Goal: Information Seeking & Learning: Find specific fact

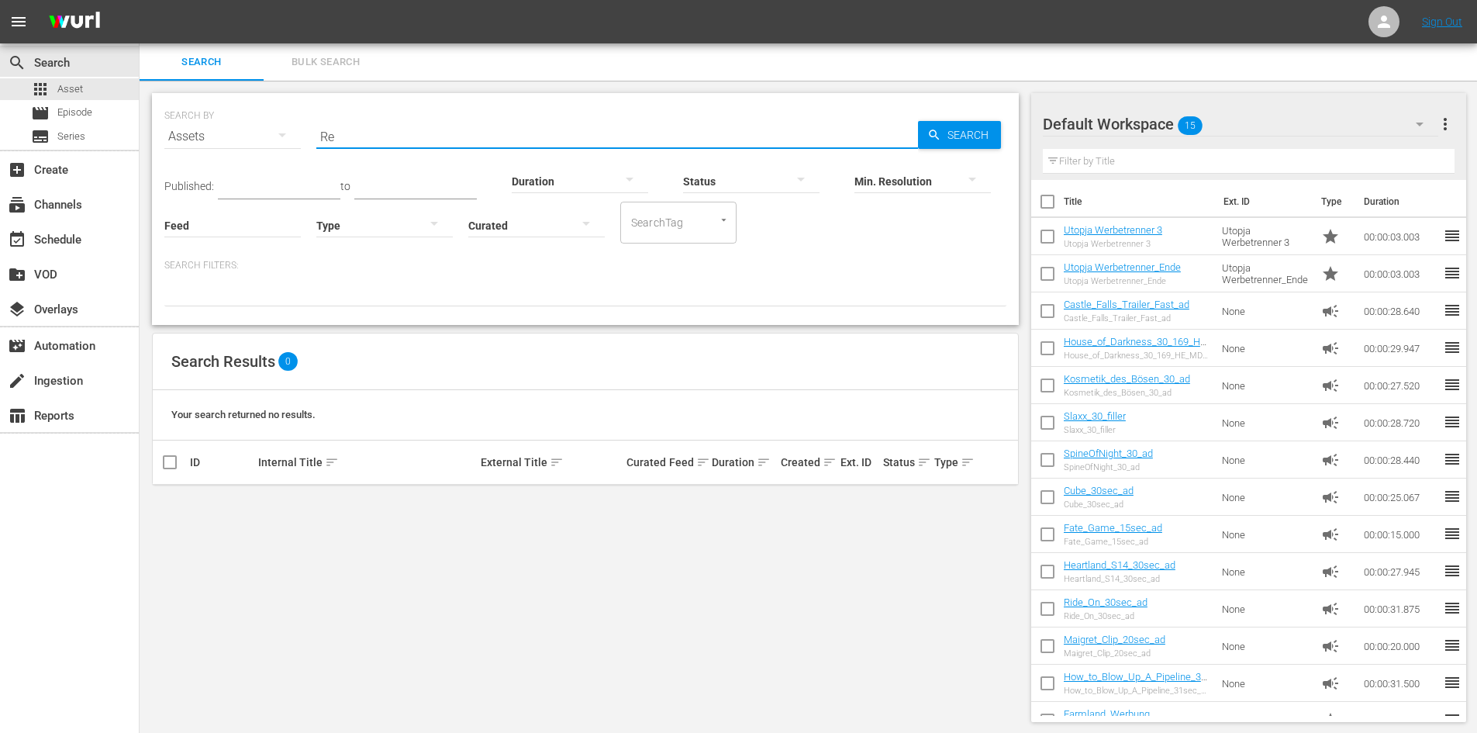
type input "R"
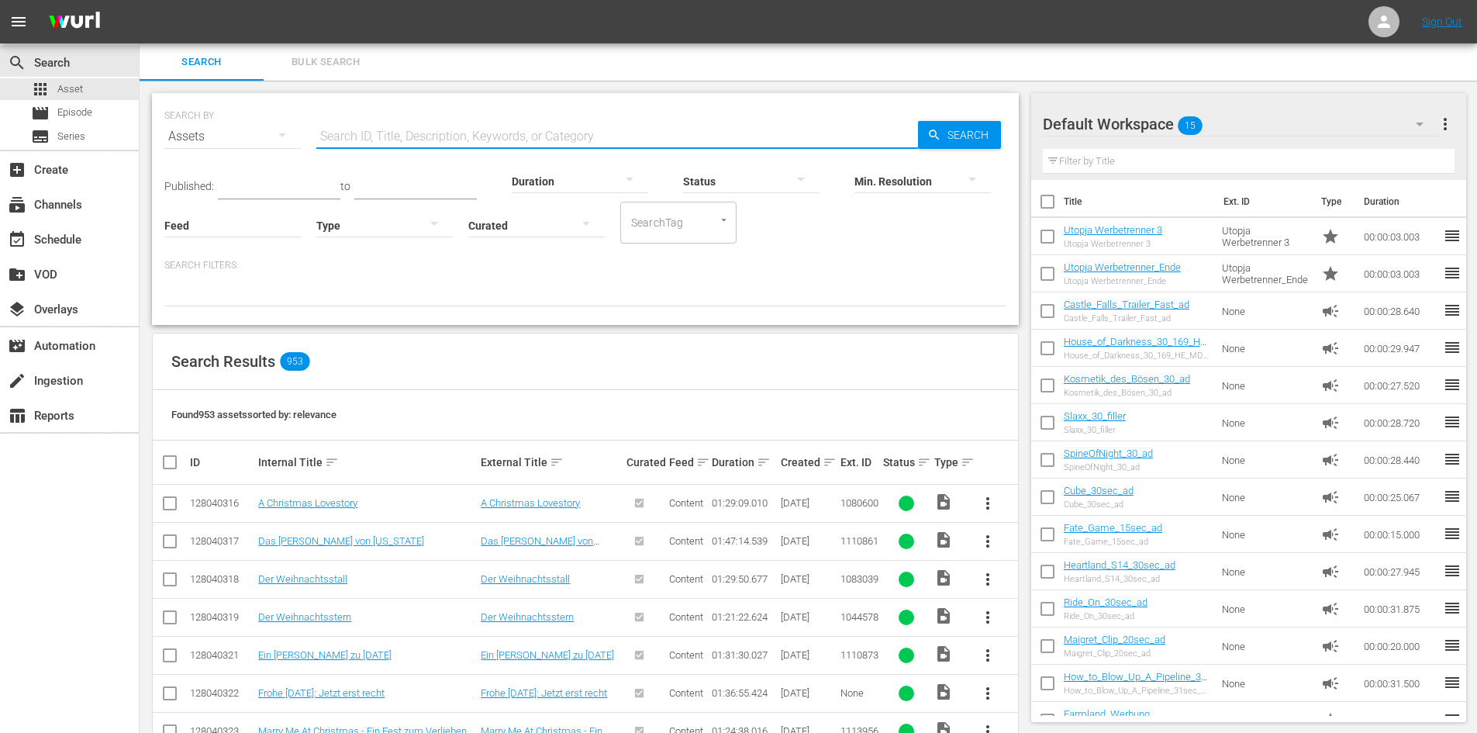
paste input "Agent Null Null [PERSON_NAME]"
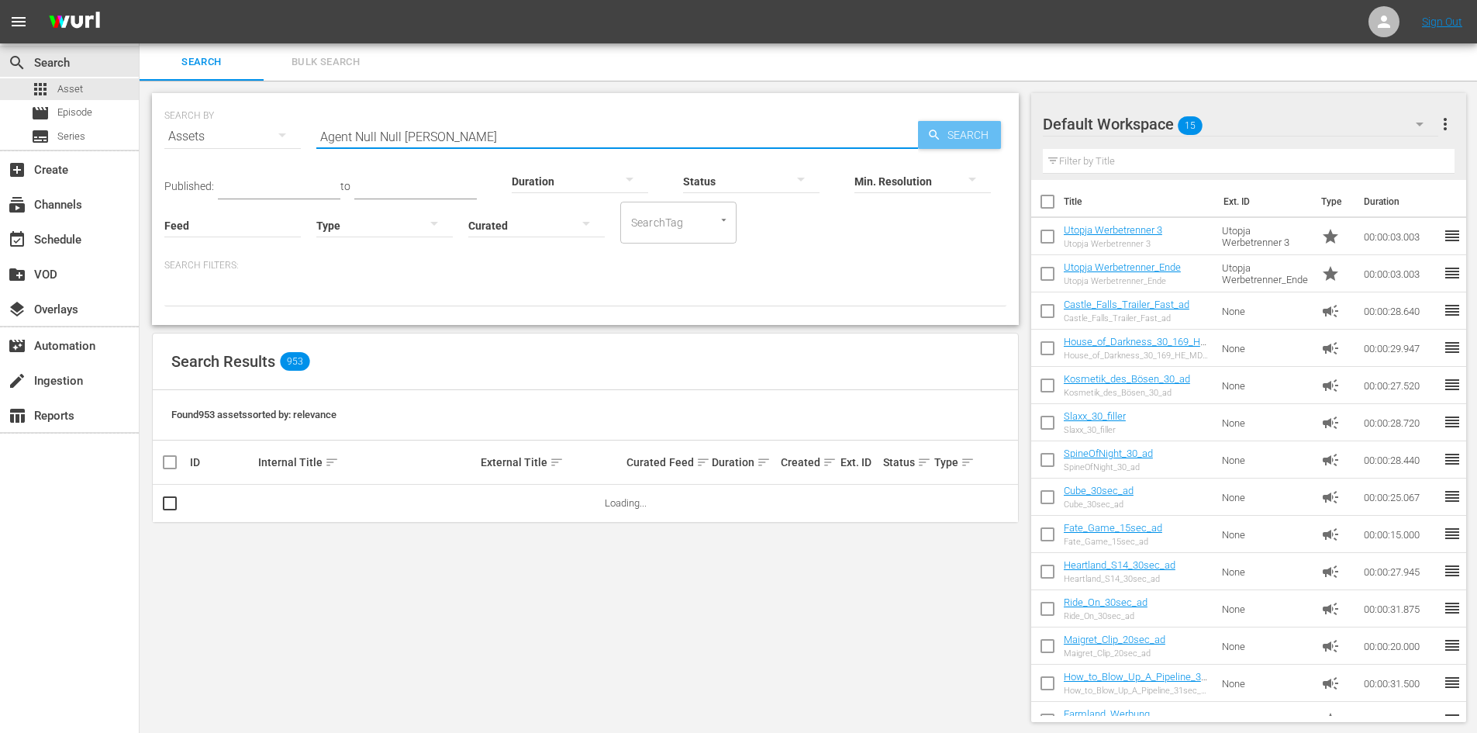
type input "Agent Null Null [PERSON_NAME]"
click at [942, 138] on span "Search" at bounding box center [972, 135] width 60 height 28
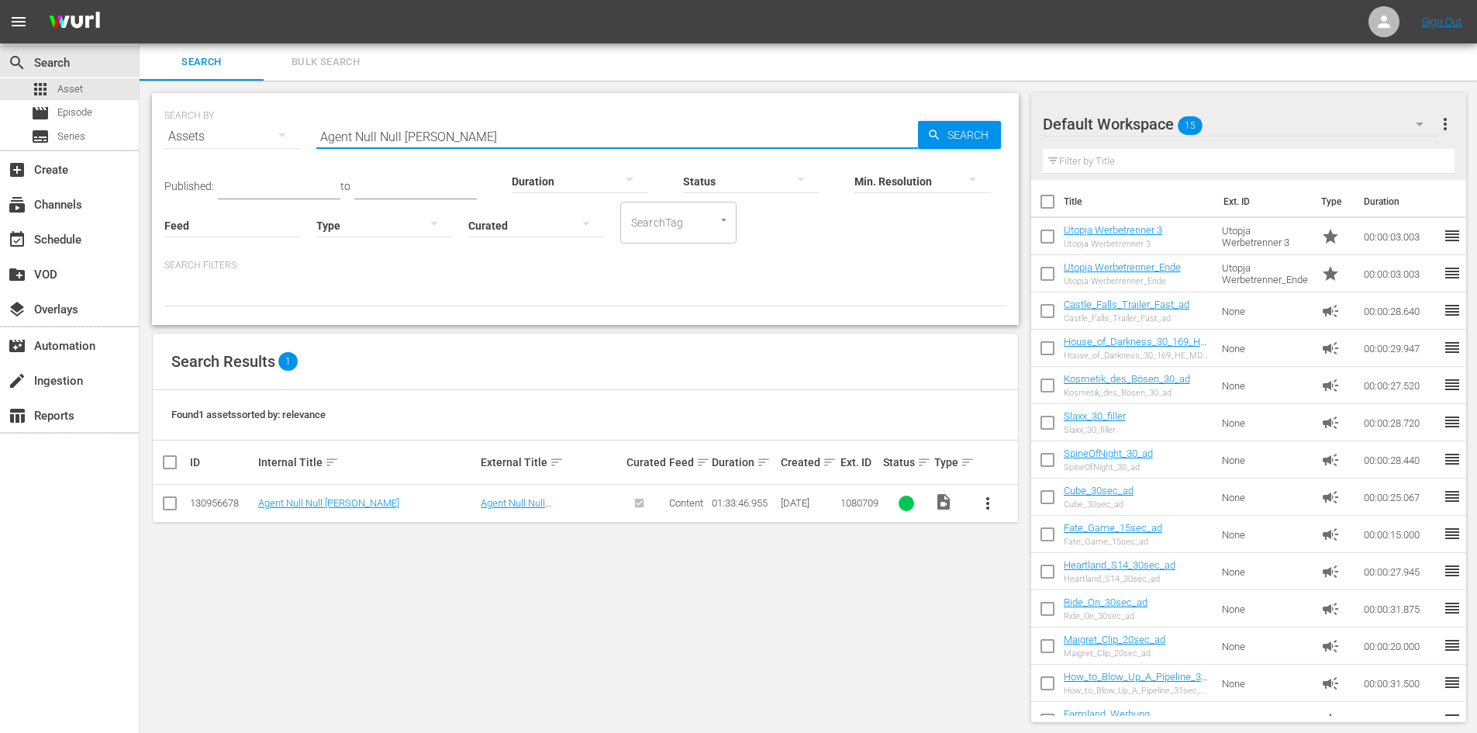
drag, startPoint x: 494, startPoint y: 144, endPoint x: 314, endPoint y: 140, distance: 180.0
click at [314, 140] on div "SEARCH BY Search By Assets Search ID, Title, Description, Keywords, or Category…" at bounding box center [585, 127] width 842 height 56
click at [85, 113] on span "Episode" at bounding box center [74, 113] width 35 height 16
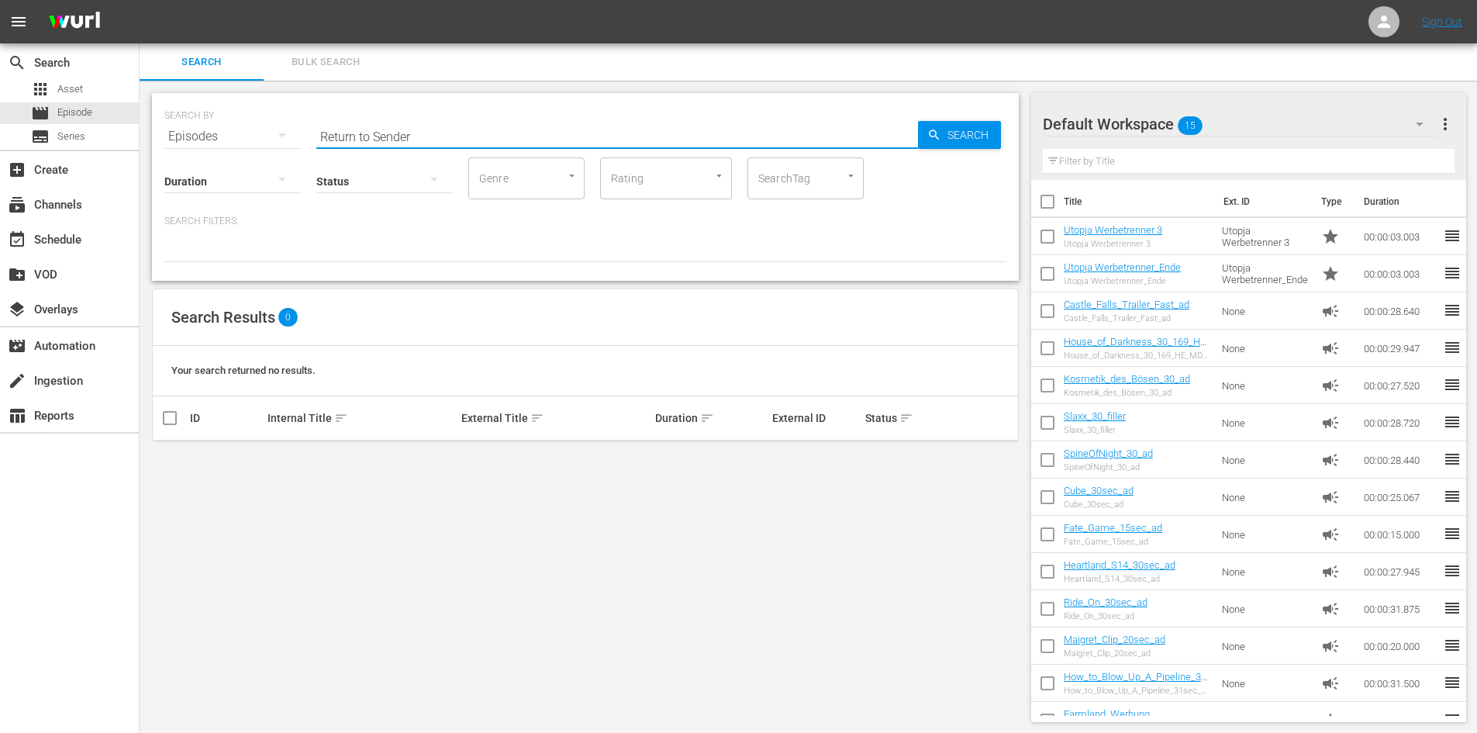
drag, startPoint x: 436, startPoint y: 136, endPoint x: 284, endPoint y: 138, distance: 152.0
click at [284, 137] on div "SEARCH BY Search By Episodes Search ID, Title, Description, Keywords, or Catego…" at bounding box center [585, 127] width 842 height 56
paste input "Agent Null Null [PERSON_NAME]"
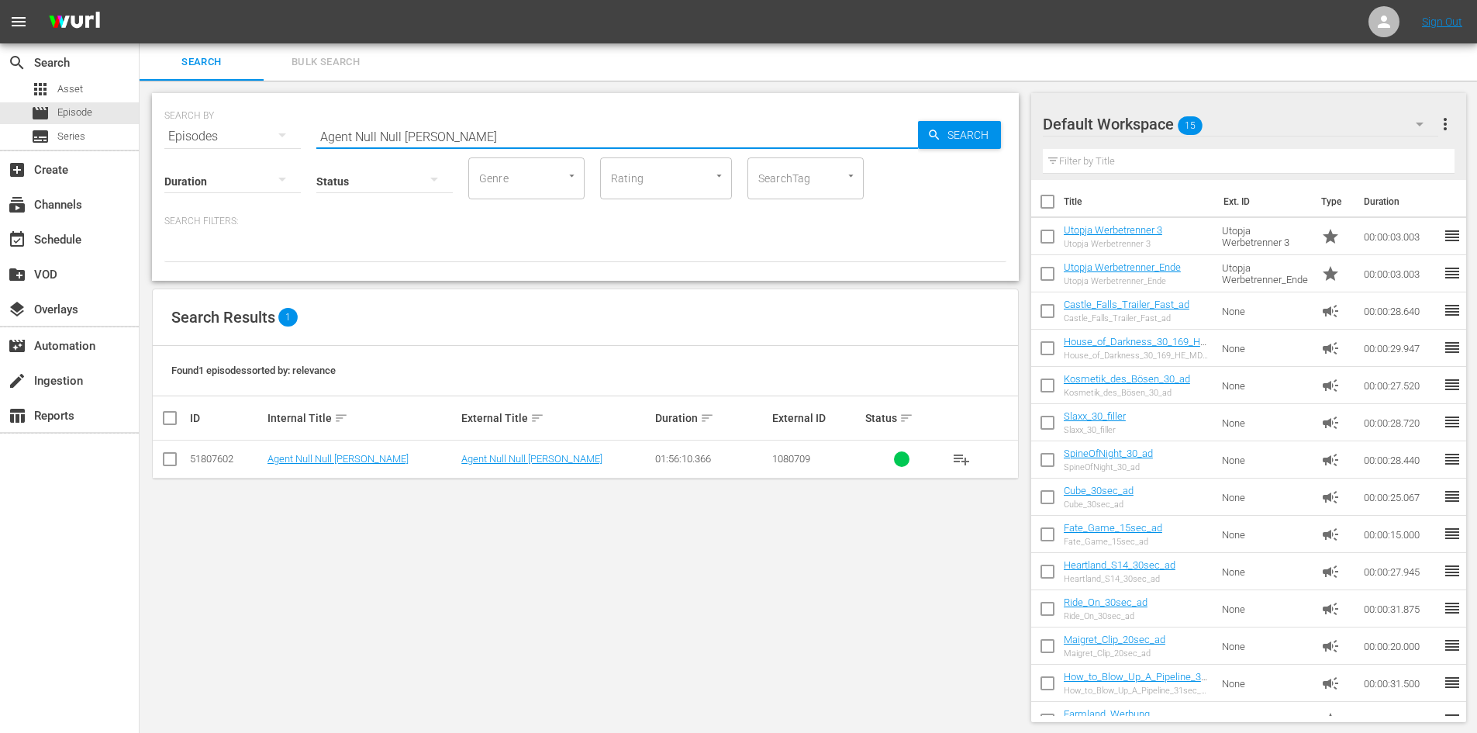
type input "Agent Null Null [PERSON_NAME]"
drag, startPoint x: 491, startPoint y: 137, endPoint x: 267, endPoint y: 134, distance: 224.2
click at [267, 134] on div "SEARCH BY Search By Episodes Search ID, Title, Description, Keywords, or Catego…" at bounding box center [585, 127] width 842 height 56
paste input "Beilight – Biss zum Abendbrot"
type input "Beilight – Biss zum Abendbrot"
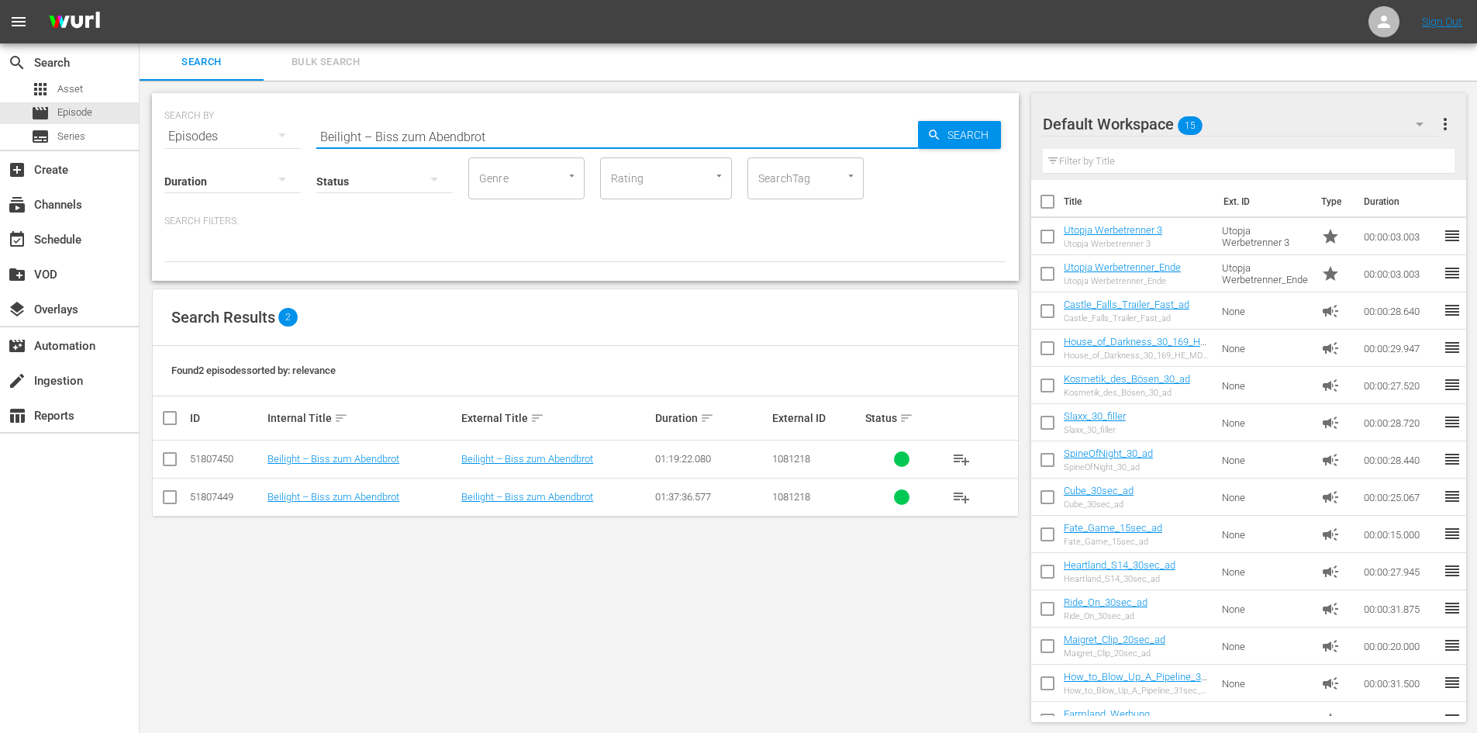
drag, startPoint x: 513, startPoint y: 132, endPoint x: 300, endPoint y: 136, distance: 213.3
click at [300, 136] on div "SEARCH BY Search By Episodes Search ID, Title, Description, Keywords, or Catego…" at bounding box center [585, 127] width 842 height 56
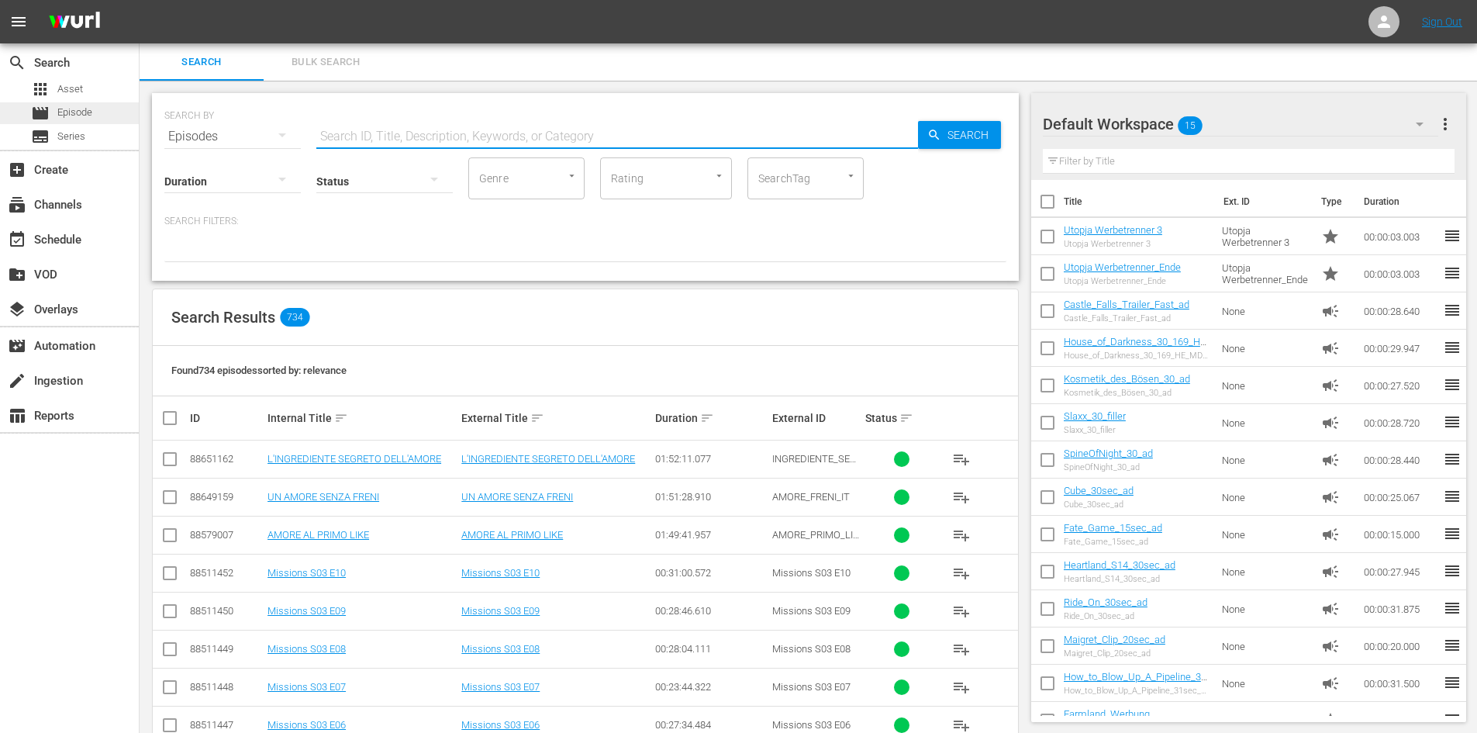
click at [51, 109] on div "movie Episode" at bounding box center [61, 113] width 61 height 22
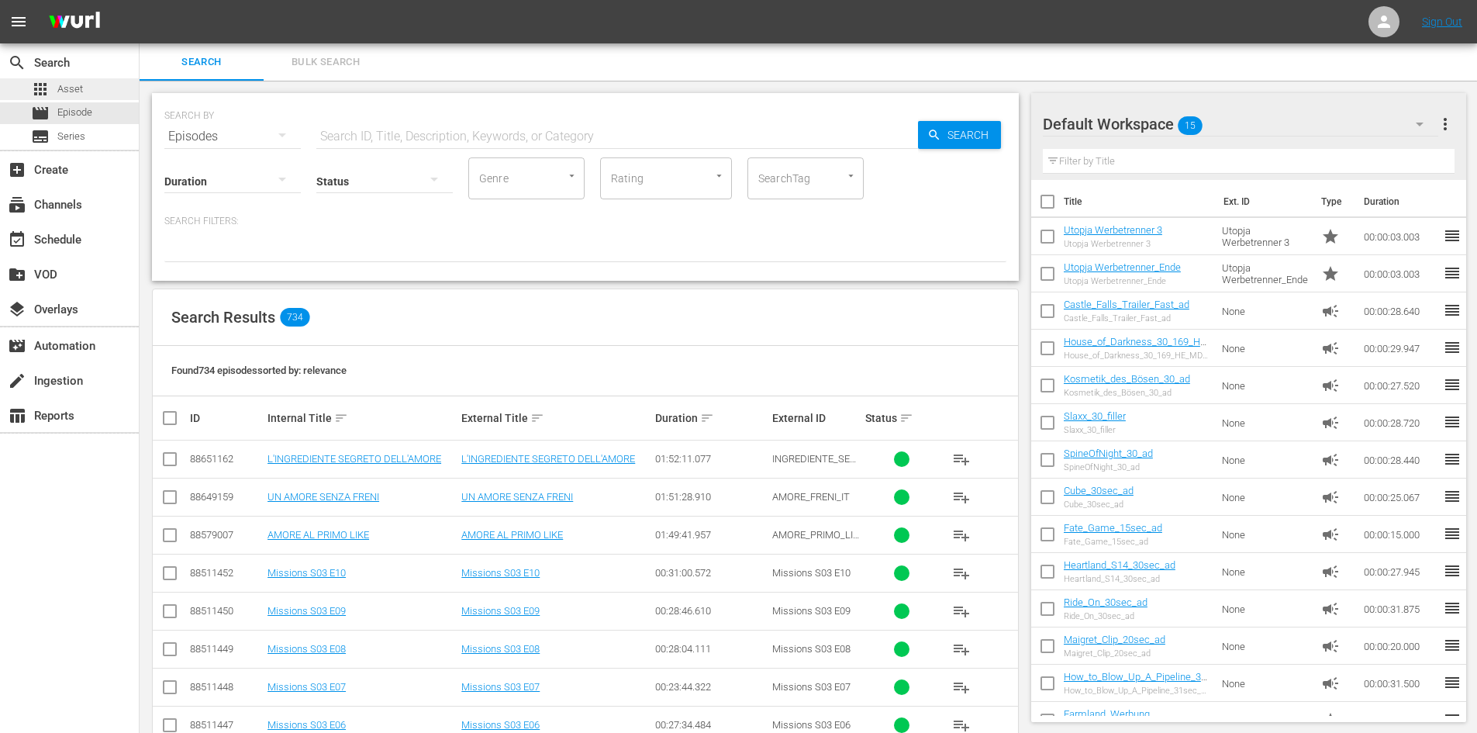
click at [74, 88] on span "Asset" at bounding box center [70, 89] width 26 height 16
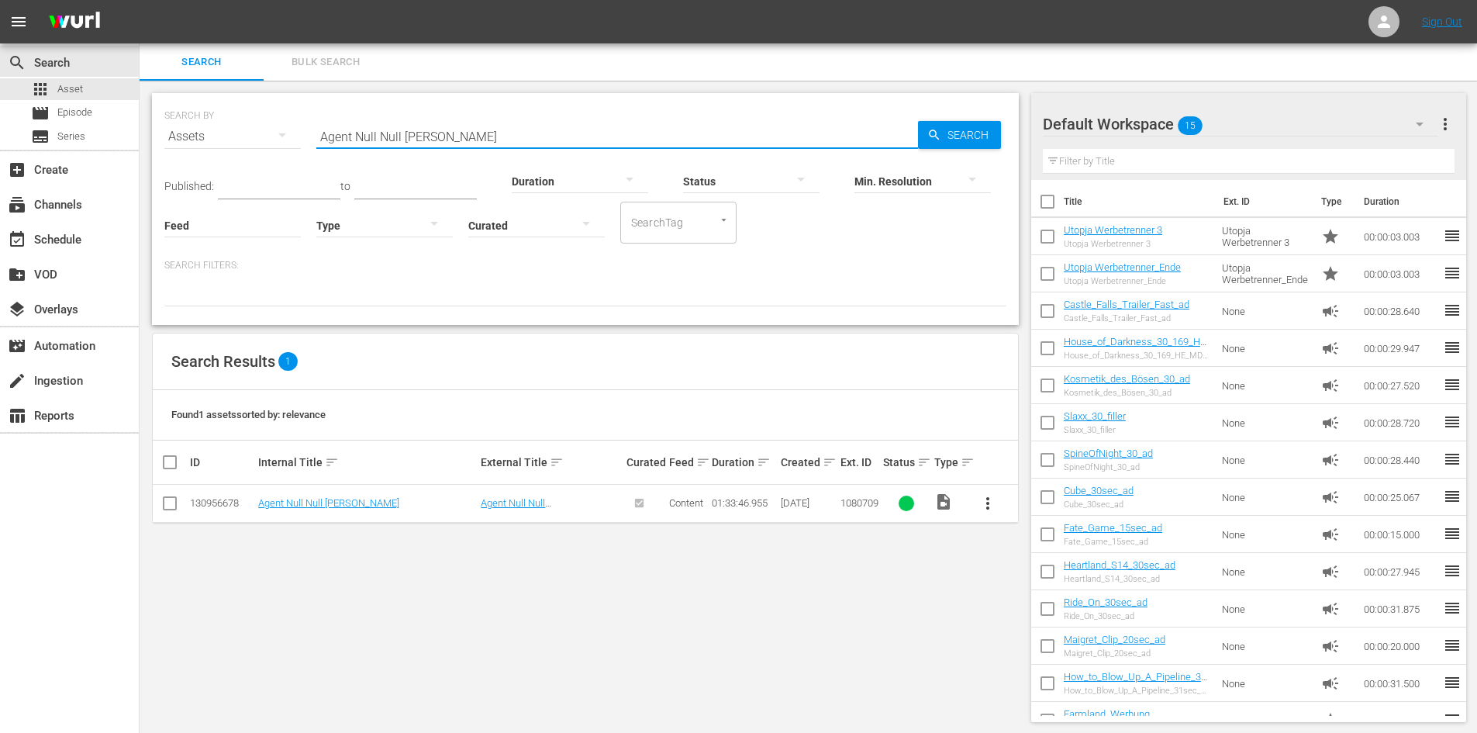
drag, startPoint x: 486, startPoint y: 129, endPoint x: 326, endPoint y: 128, distance: 160.5
click at [326, 128] on input "Agent Null Null [PERSON_NAME]" at bounding box center [617, 136] width 602 height 37
type input "A"
paste input "Beilight – Biss zum Abendbrot"
type input "Beilight – Biss zum Abendbrot"
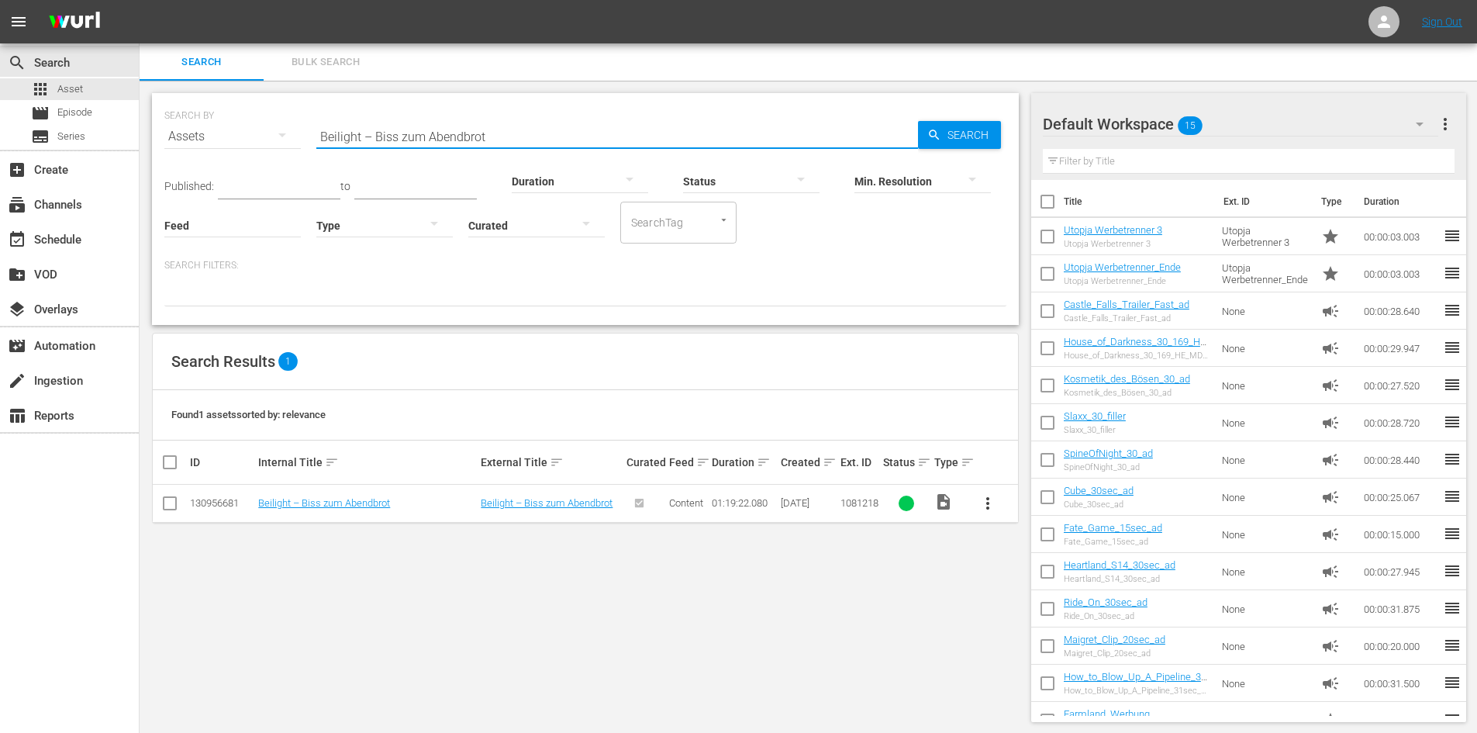
drag, startPoint x: 553, startPoint y: 130, endPoint x: 303, endPoint y: 126, distance: 249.8
click at [303, 126] on div "SEARCH BY Search By Assets Search ID, Title, Description, Keywords, or Category…" at bounding box center [585, 127] width 842 height 56
paste input "Der [PERSON_NAME] Schrei der Angst"
type input "Der [PERSON_NAME] Schrei der Angst"
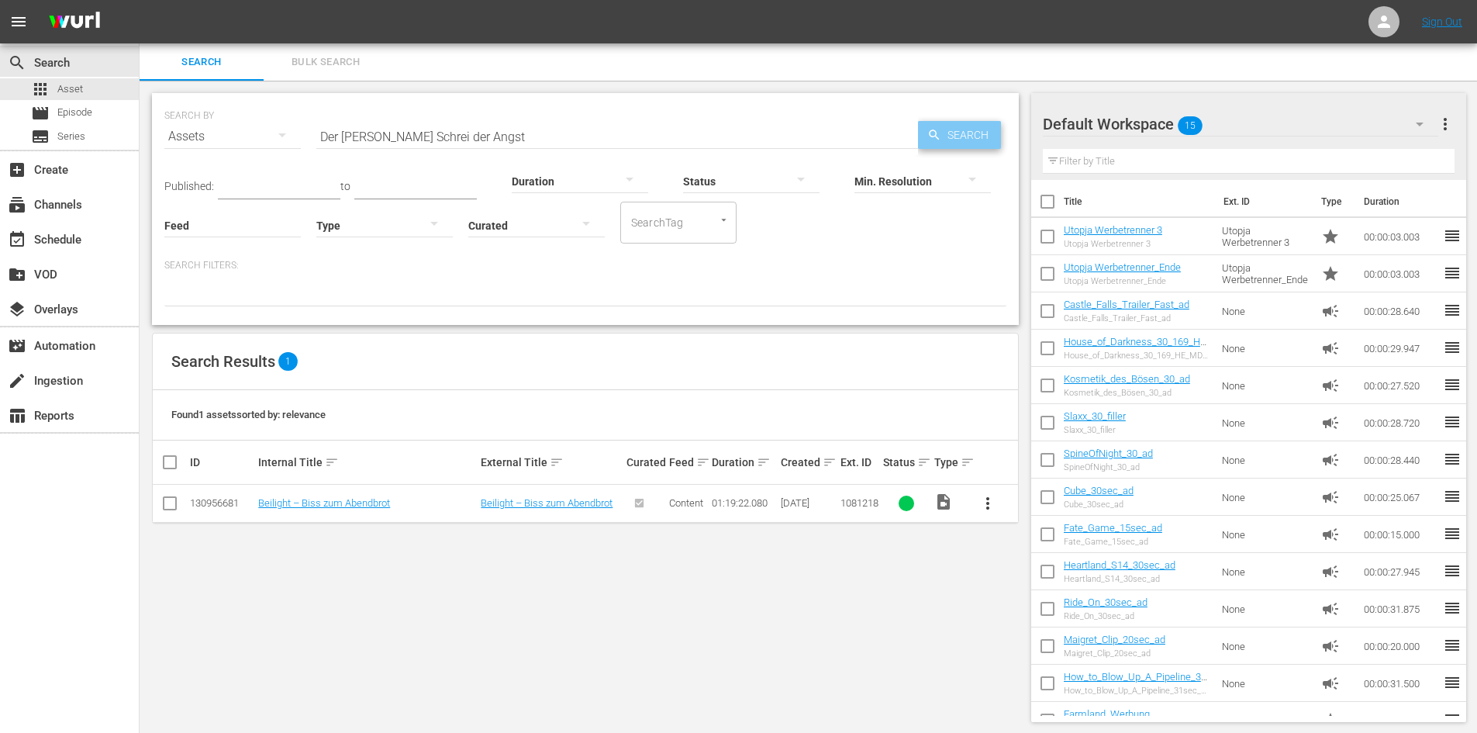
click at [980, 136] on span "Search" at bounding box center [972, 135] width 60 height 28
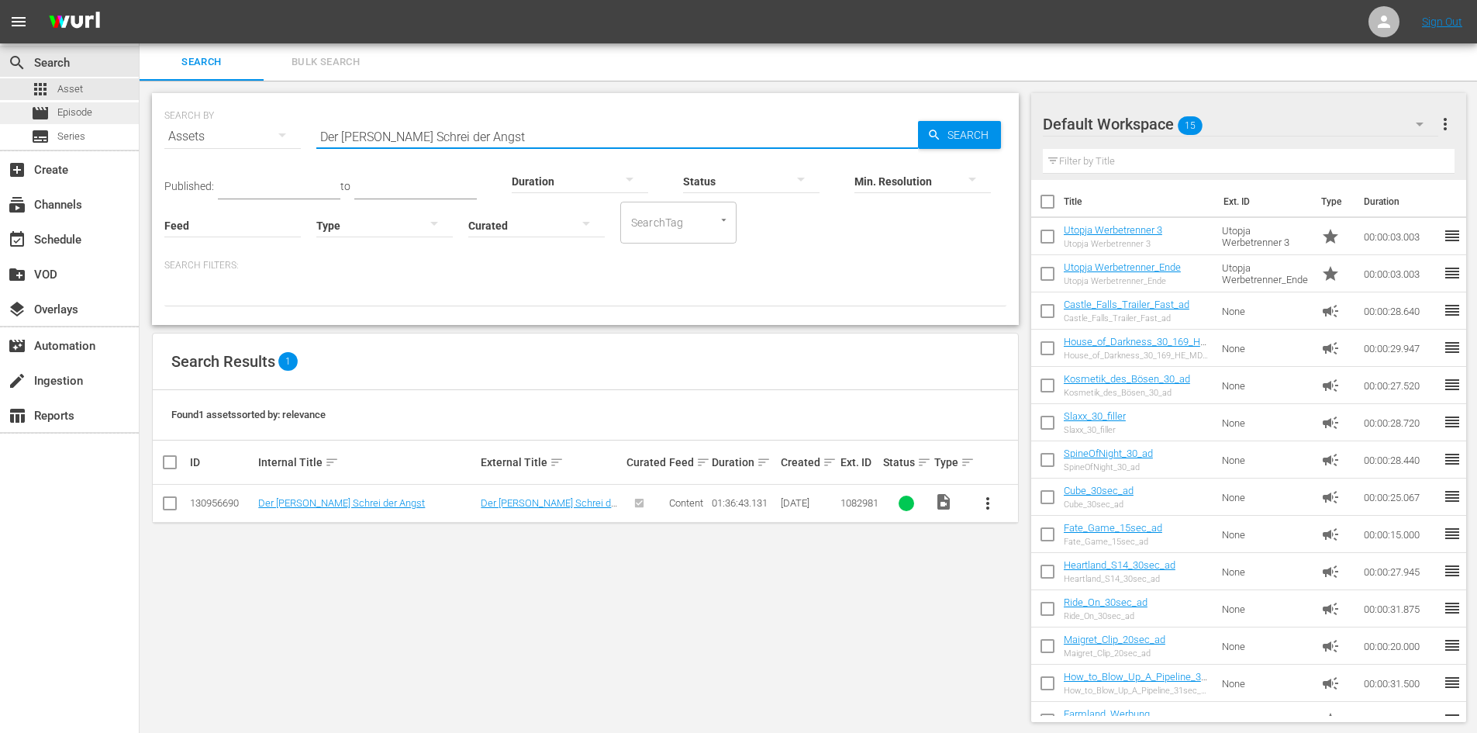
drag, startPoint x: 605, startPoint y: 129, endPoint x: 118, endPoint y: 102, distance: 487.8
click at [140, 0] on div "search Search apps Asset movie Episode subtitles Series add_box Create subscrip…" at bounding box center [809, 0] width 1338 height 0
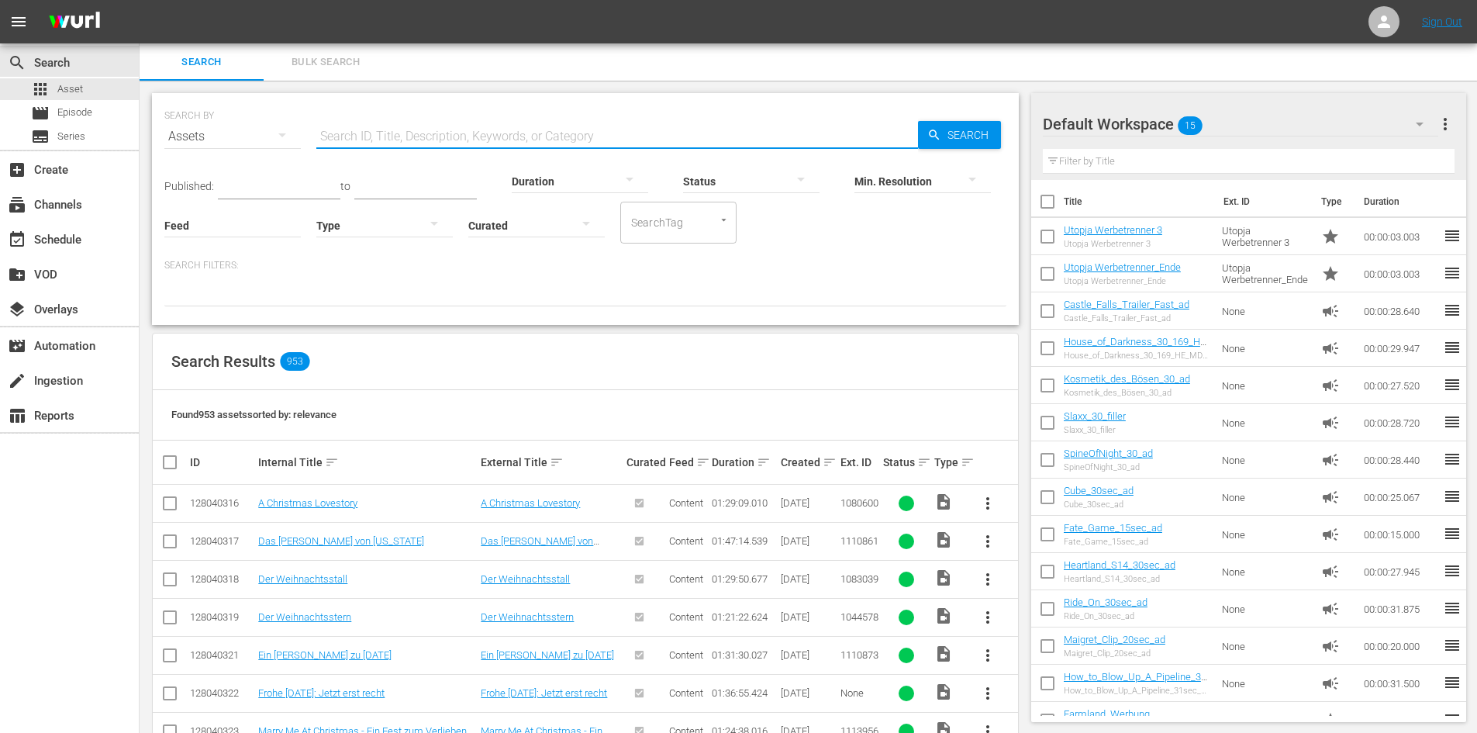
paste input "Einfach Unwiderstehlich"
type input "Einfach Unwiderstehlich"
click at [942, 134] on span "Search" at bounding box center [972, 135] width 60 height 28
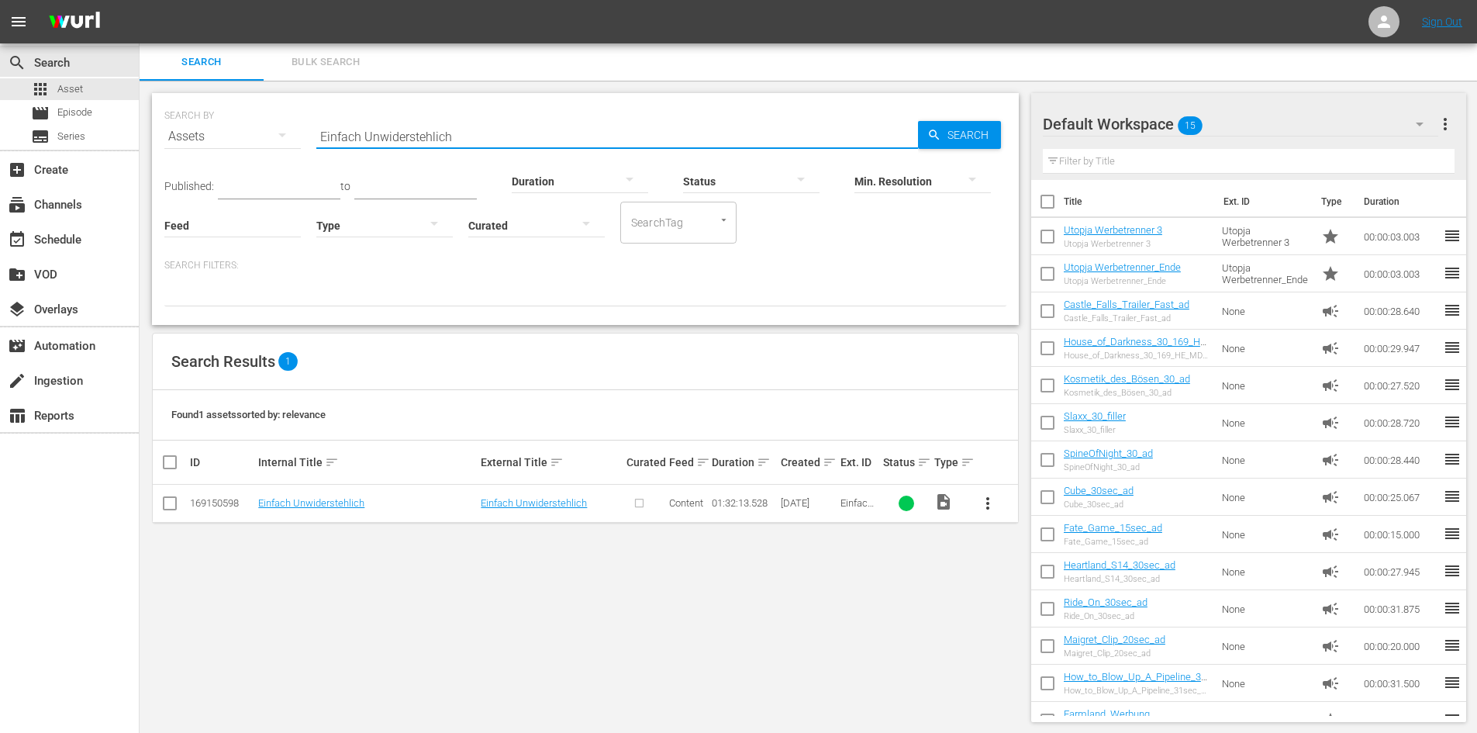
drag, startPoint x: 610, startPoint y: 138, endPoint x: 257, endPoint y: 147, distance: 353.0
click at [257, 147] on div "SEARCH BY Search By Assets Search ID, Title, Description, Keywords, or Category…" at bounding box center [585, 127] width 842 height 56
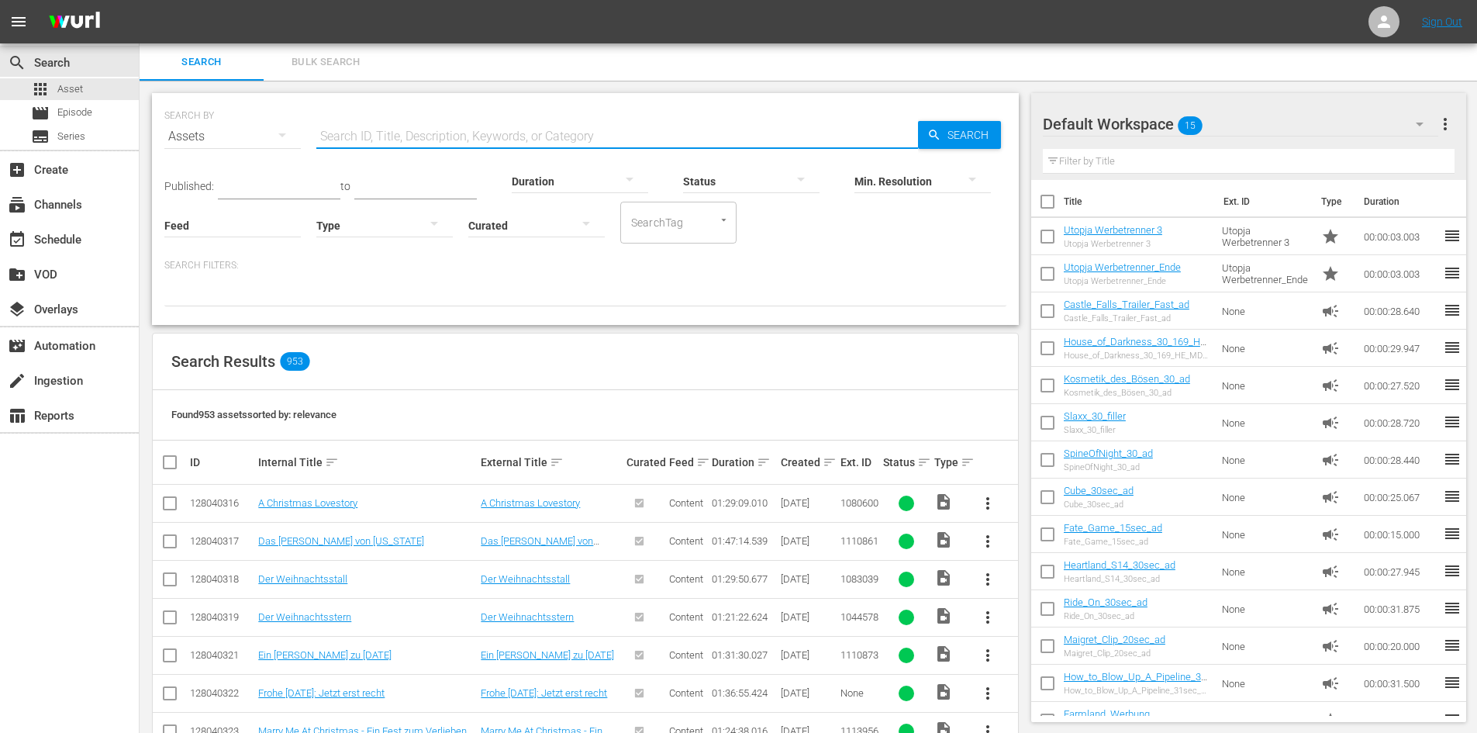
paste input "Gefährliche Schönheit – Die Kurtisane von Venedig"
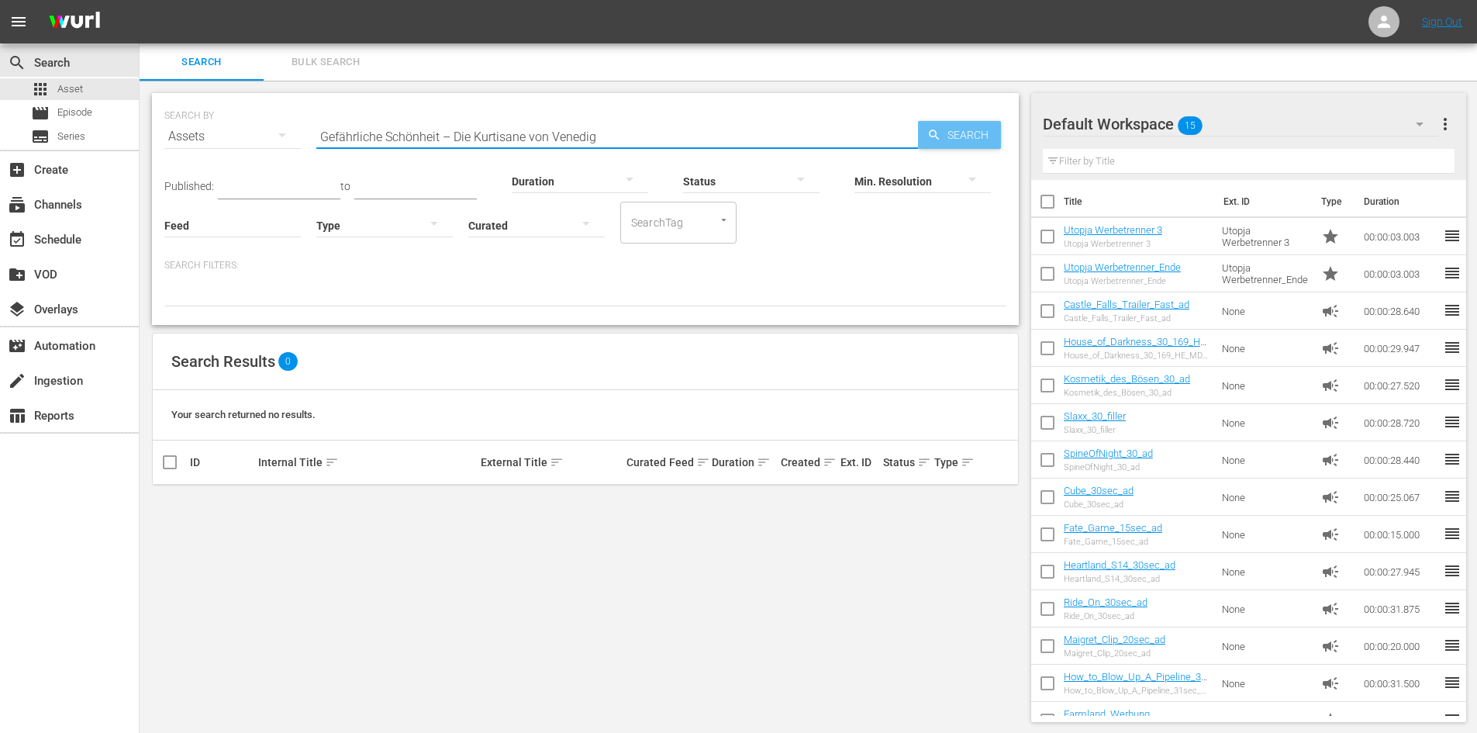
click at [979, 126] on span "Search" at bounding box center [972, 135] width 60 height 28
drag, startPoint x: 619, startPoint y: 136, endPoint x: 446, endPoint y: 141, distance: 173.0
click at [446, 141] on input "Gefährliche Schönheit – Die Kurtisane von Venedig" at bounding box center [617, 136] width 602 height 37
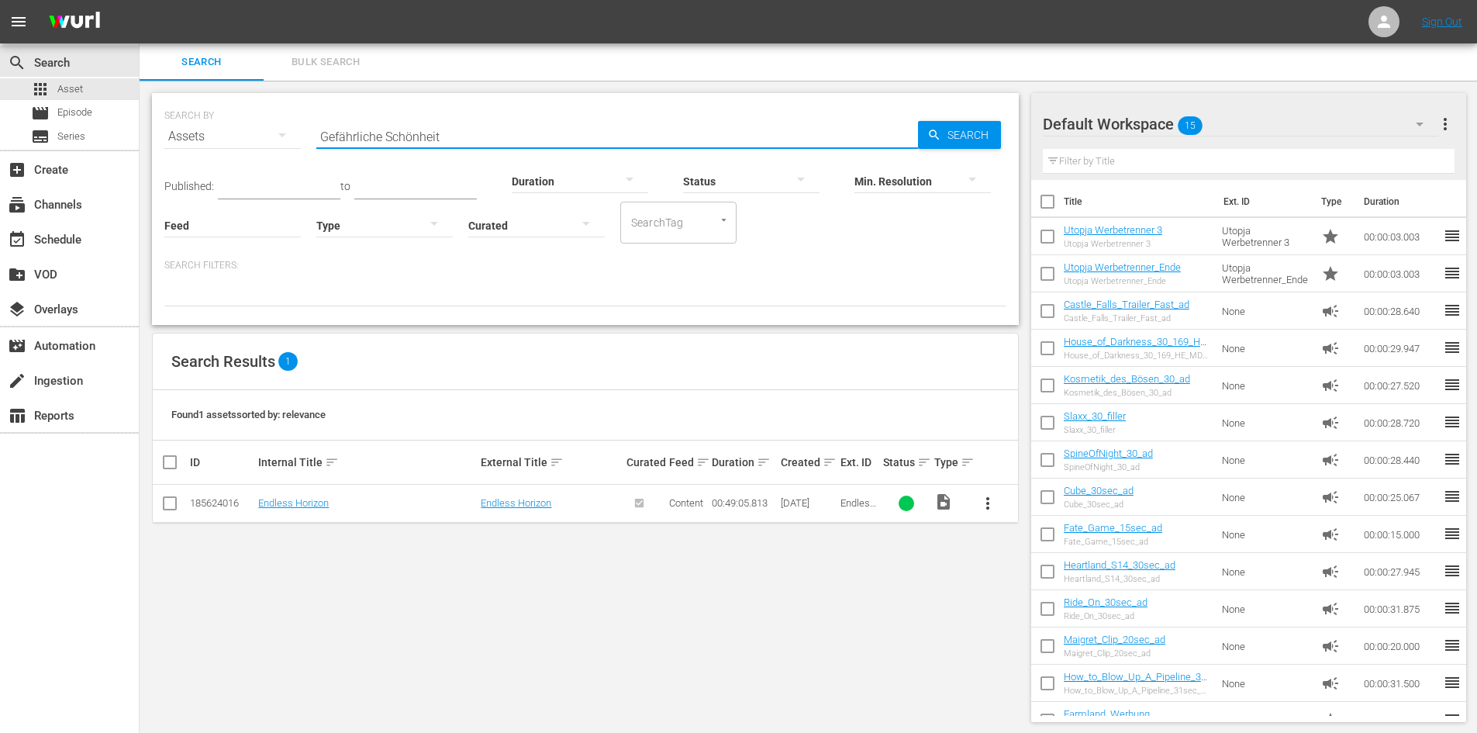
type input "Gefährliche Schönheit"
drag, startPoint x: 458, startPoint y: 131, endPoint x: 234, endPoint y: 133, distance: 223.4
click at [234, 133] on div "SEARCH BY Search By Assets Search ID, Title, Description, Keywords, or Category…" at bounding box center [585, 127] width 842 height 56
paste input "Die Buchstabenprinzessin"
type input "Die Buchstabenprinzessin"
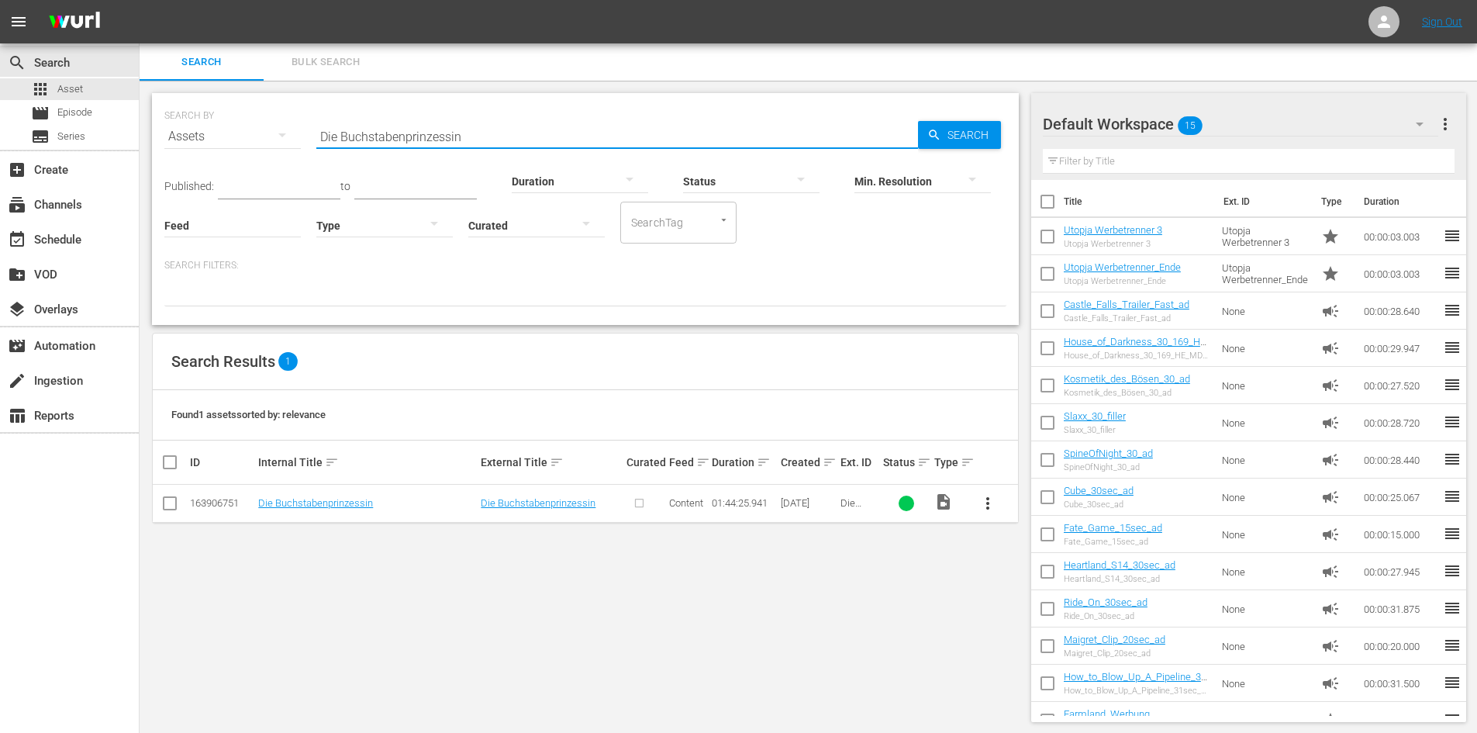
drag, startPoint x: 626, startPoint y: 140, endPoint x: 294, endPoint y: 140, distance: 331.9
click at [294, 140] on div "SEARCH BY Search By Assets Search ID, Title, Description, Keywords, or Category…" at bounding box center [585, 127] width 842 height 56
paste input "Die Geschichte einer Jugend"
type input "Die Geschichte einer Jugend"
click at [966, 133] on span "Search" at bounding box center [972, 135] width 60 height 28
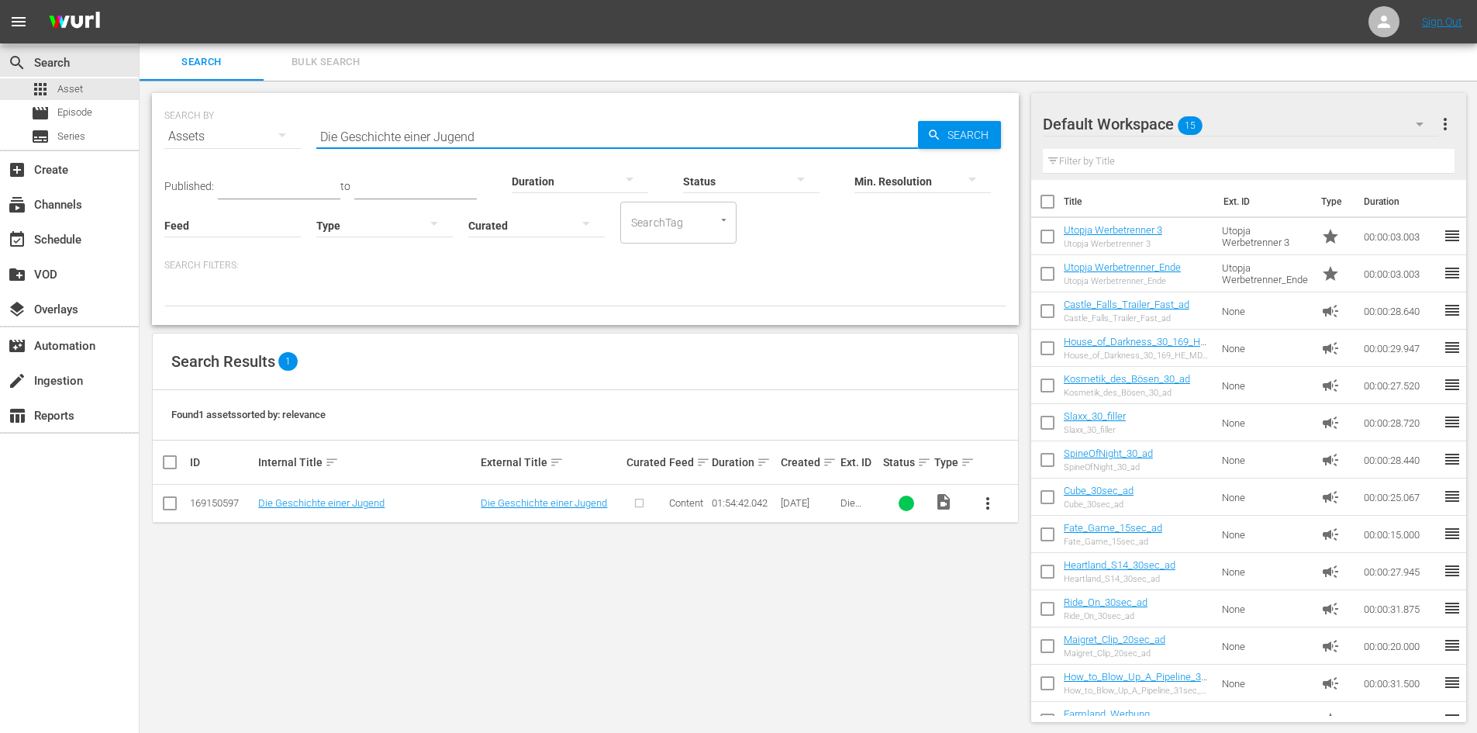
drag, startPoint x: 513, startPoint y: 131, endPoint x: 302, endPoint y: 133, distance: 211.0
click at [302, 133] on div "SEARCH BY Search By Assets Search ID, Title, Description, Keywords, or Category…" at bounding box center [585, 127] width 842 height 56
paste input "Ein Sommernachtstraum"
type input "Ein Sommernachtstraum"
click at [960, 125] on span "Search" at bounding box center [972, 135] width 60 height 28
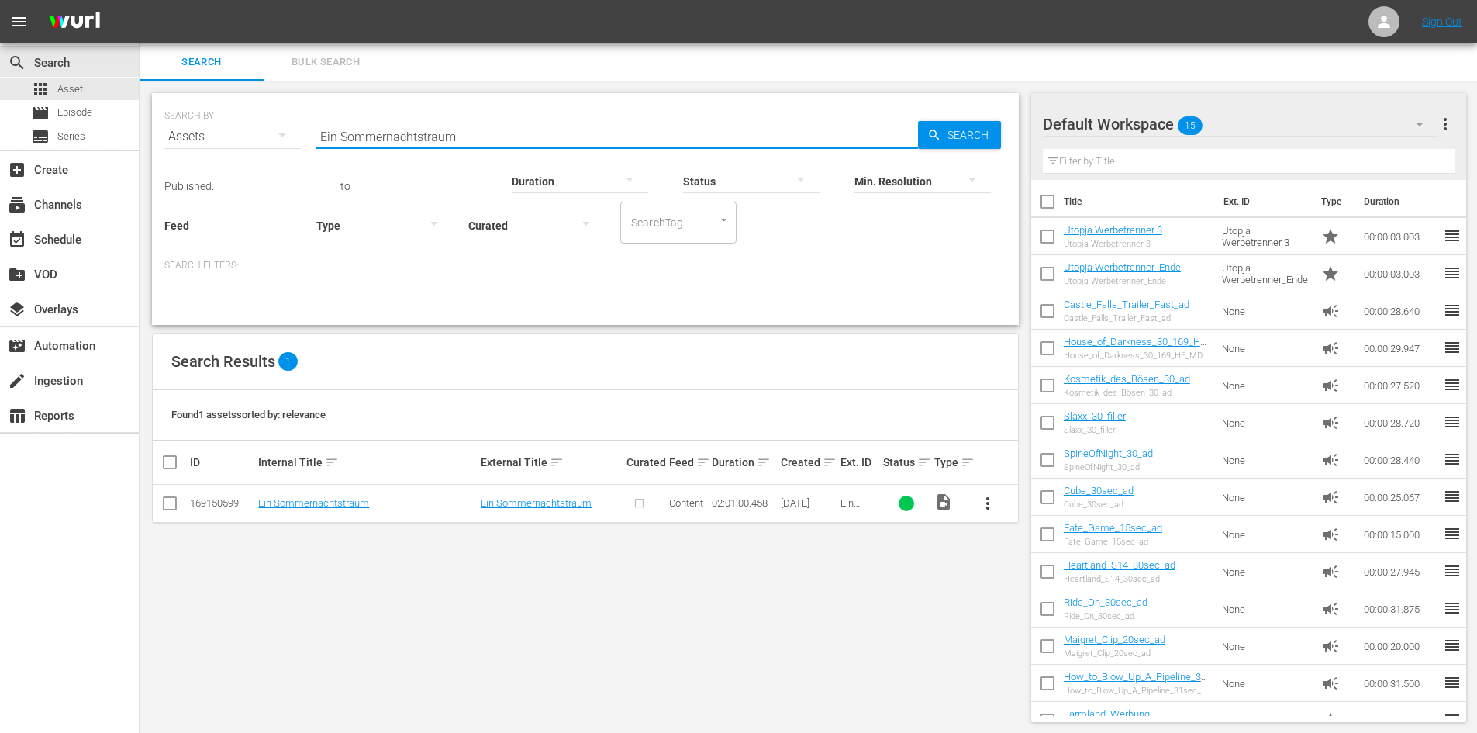
drag, startPoint x: 466, startPoint y: 132, endPoint x: 170, endPoint y: 124, distance: 296.4
click at [170, 124] on div "SEARCH BY Search By Assets Search ID, Title, Description, Keywords, or Category…" at bounding box center [585, 127] width 842 height 56
paste input "Einfach Unwiderstehlich"
type input "Einfach Unwiderstehlich"
click at [989, 142] on span "Search" at bounding box center [972, 135] width 60 height 28
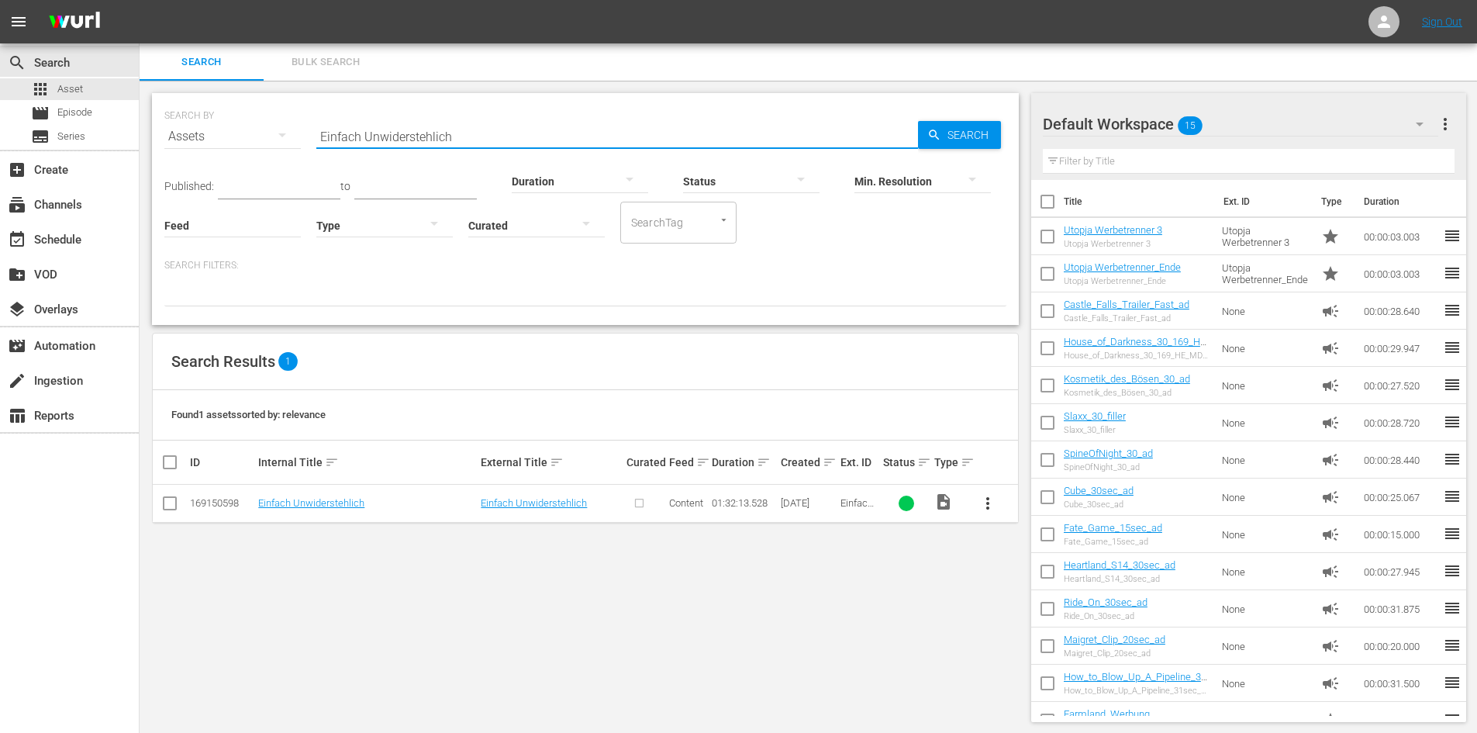
drag, startPoint x: 461, startPoint y: 136, endPoint x: 305, endPoint y: 156, distance: 157.9
click at [305, 156] on div "SEARCH BY Search By Assets Search ID, Title, Description, Keywords, or Category…" at bounding box center [585, 209] width 867 height 232
paste input "Family Business"
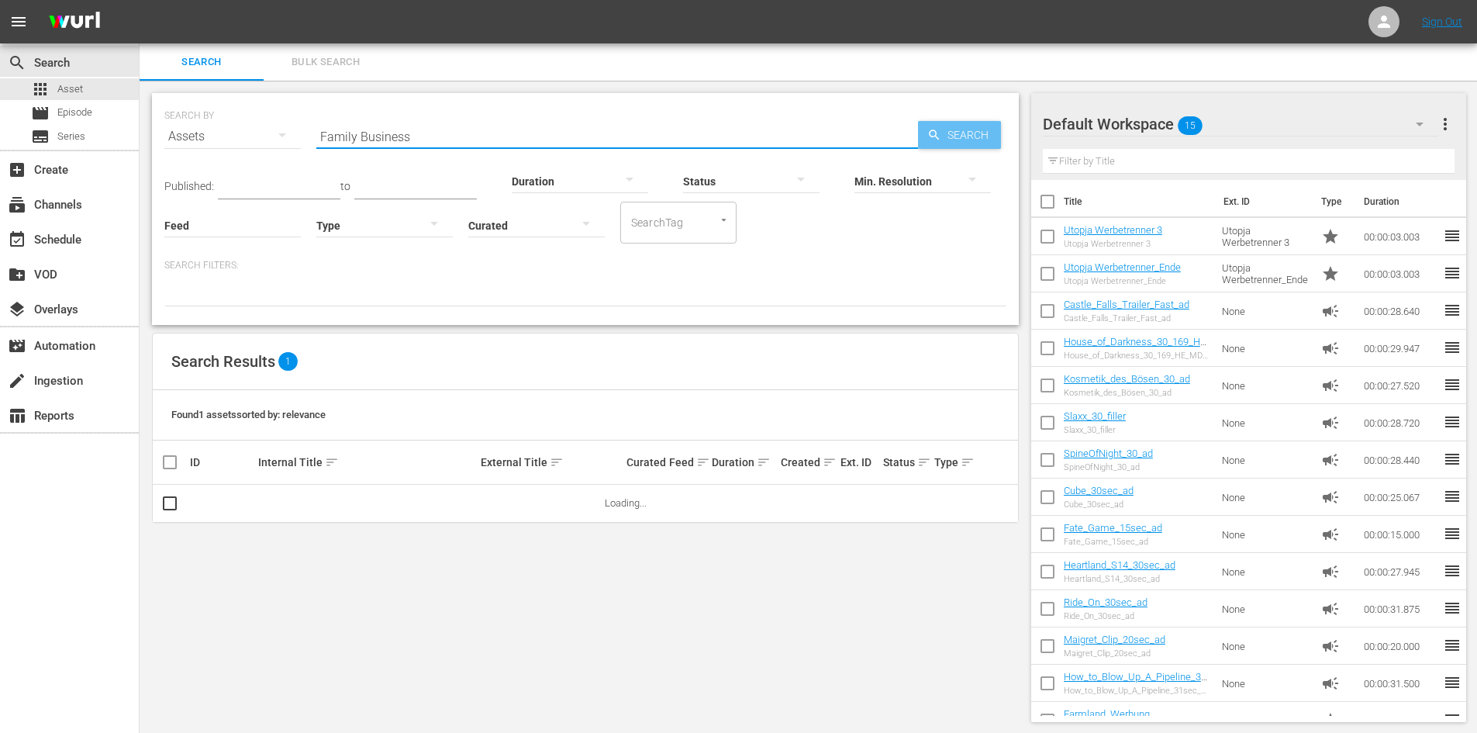
type input "Family Business"
click at [975, 137] on span "Search" at bounding box center [972, 135] width 60 height 28
drag, startPoint x: 422, startPoint y: 138, endPoint x: 282, endPoint y: 132, distance: 140.5
click at [282, 132] on div "SEARCH BY Search By Assets Search ID, Title, Description, Keywords, or Category…" at bounding box center [585, 127] width 842 height 56
paste input "Fantastic Movie"
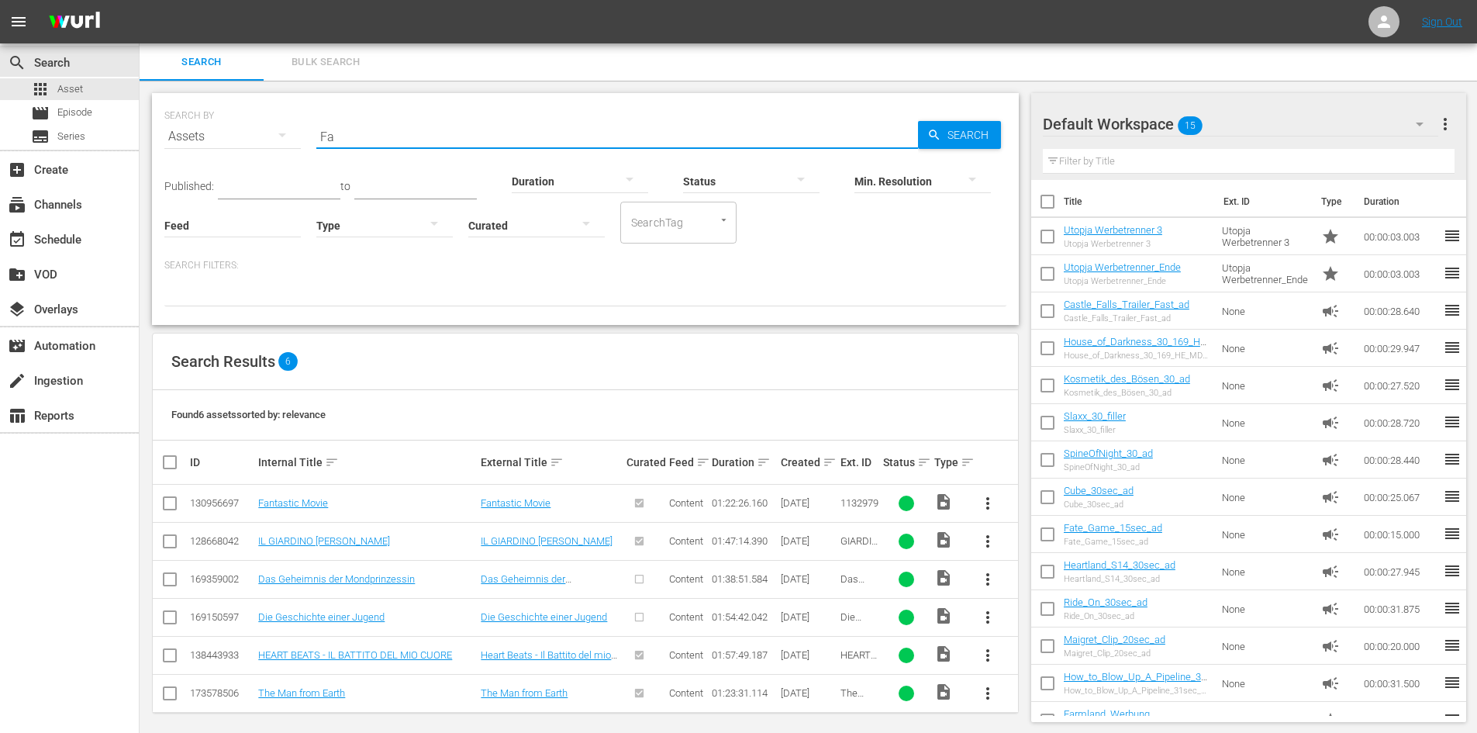
type input "F"
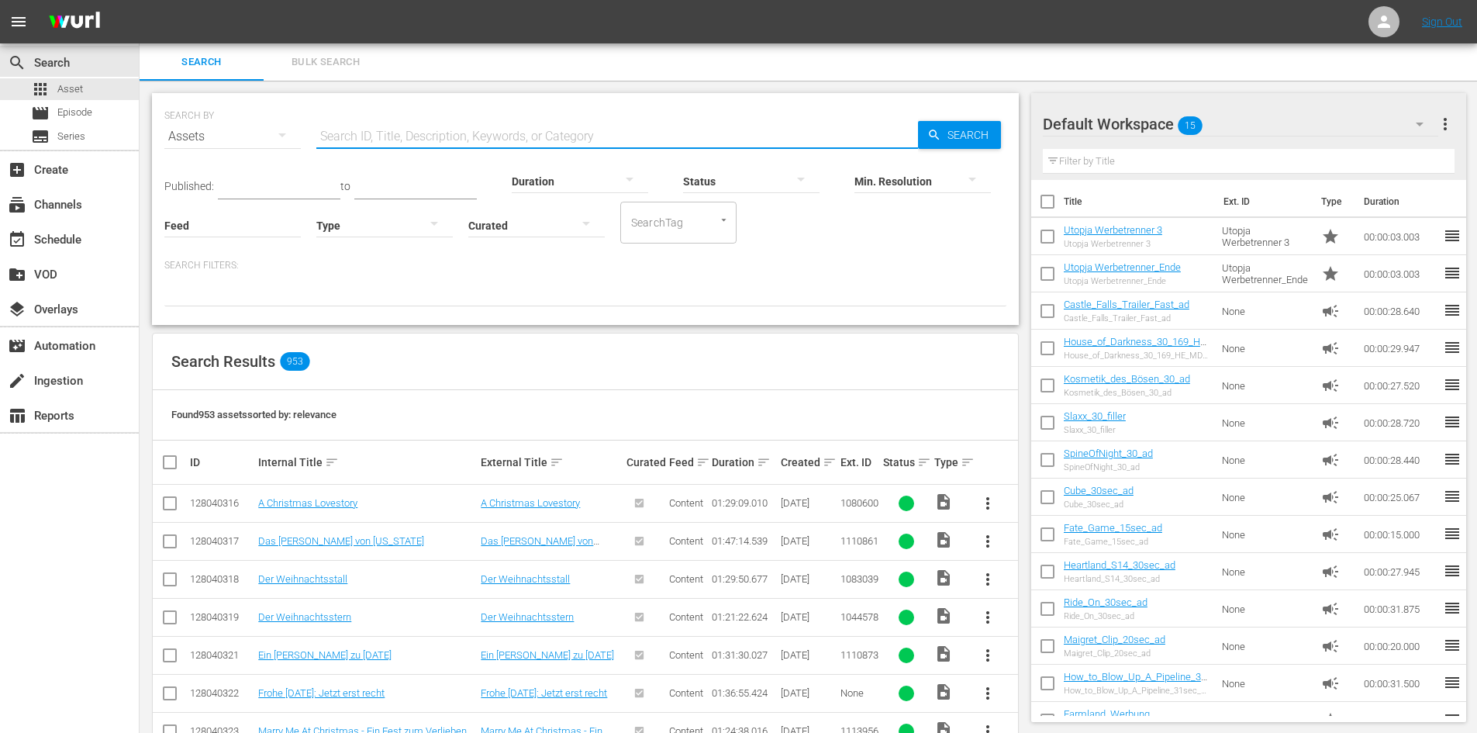
paste input "Gefährliche Schönheit"
type input "Gefährliche Schönheit"
click at [955, 127] on span "Search" at bounding box center [972, 135] width 60 height 28
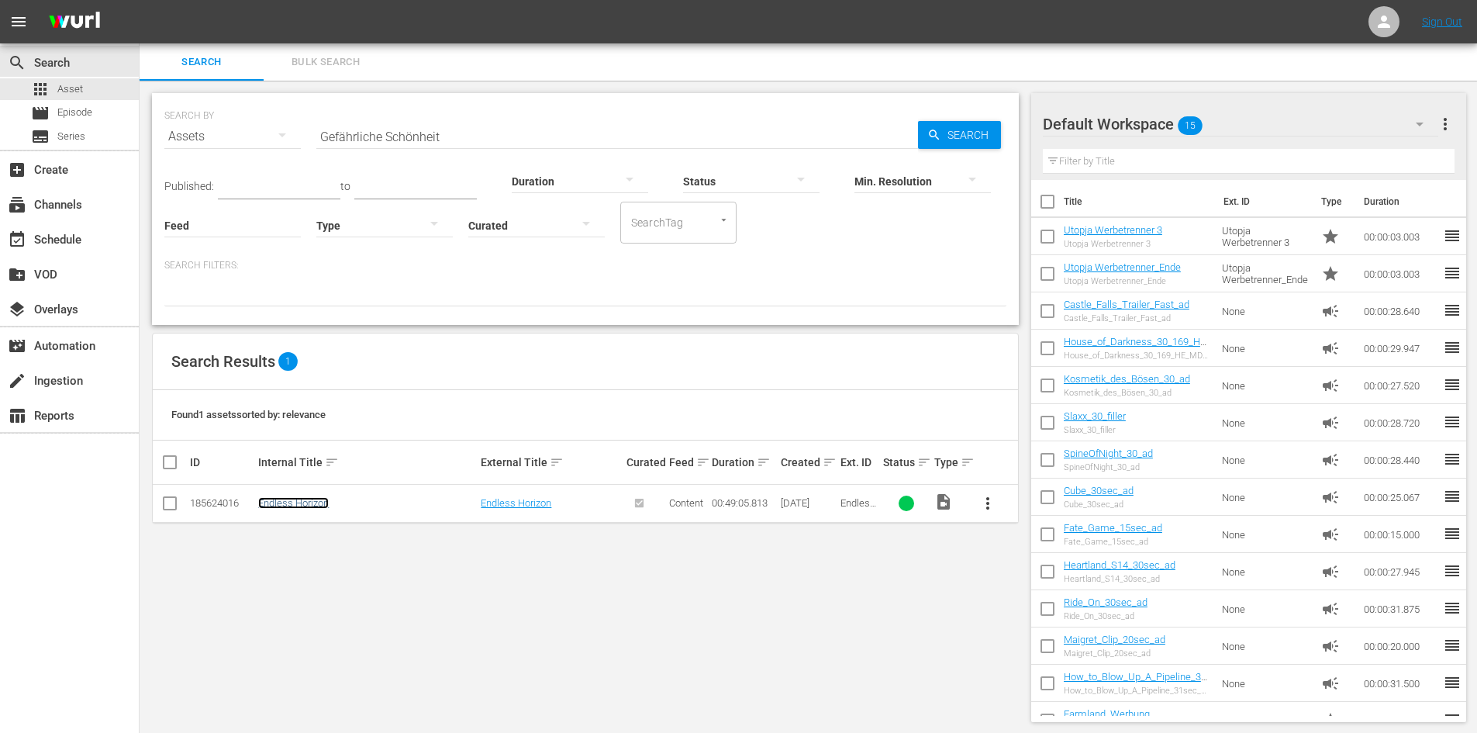
click at [309, 509] on link "Endless Horizon" at bounding box center [293, 503] width 71 height 12
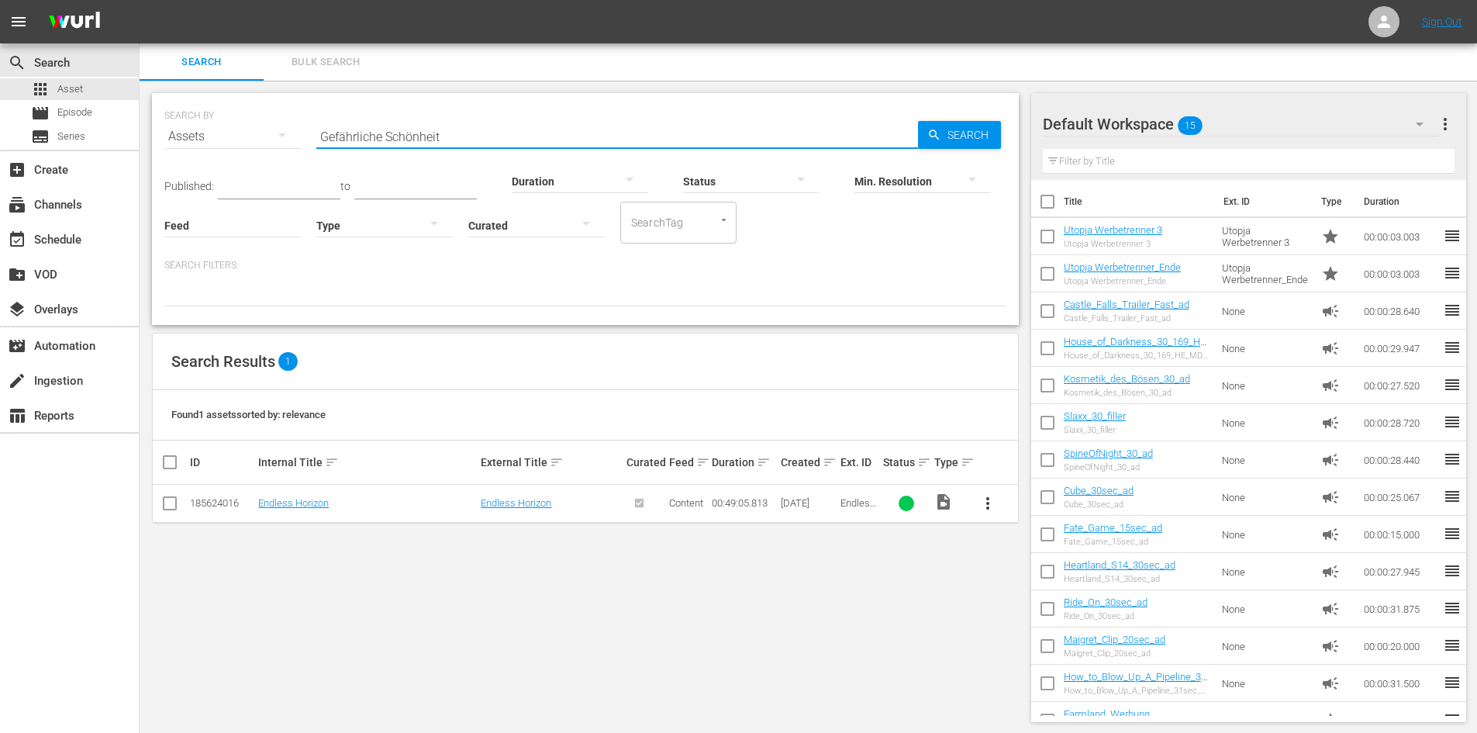
drag, startPoint x: 560, startPoint y: 131, endPoint x: 219, endPoint y: 155, distance: 342.1
click at [219, 155] on div "SEARCH BY Search By Assets Search ID, Title, Description, Keywords, or Category…" at bounding box center [585, 127] width 842 height 56
paste input "Gefährliche Schönheit – Die Kurtisane von Venedig"
type input "Gefährliche Schönheit – Die Kurtisane von Venedig"
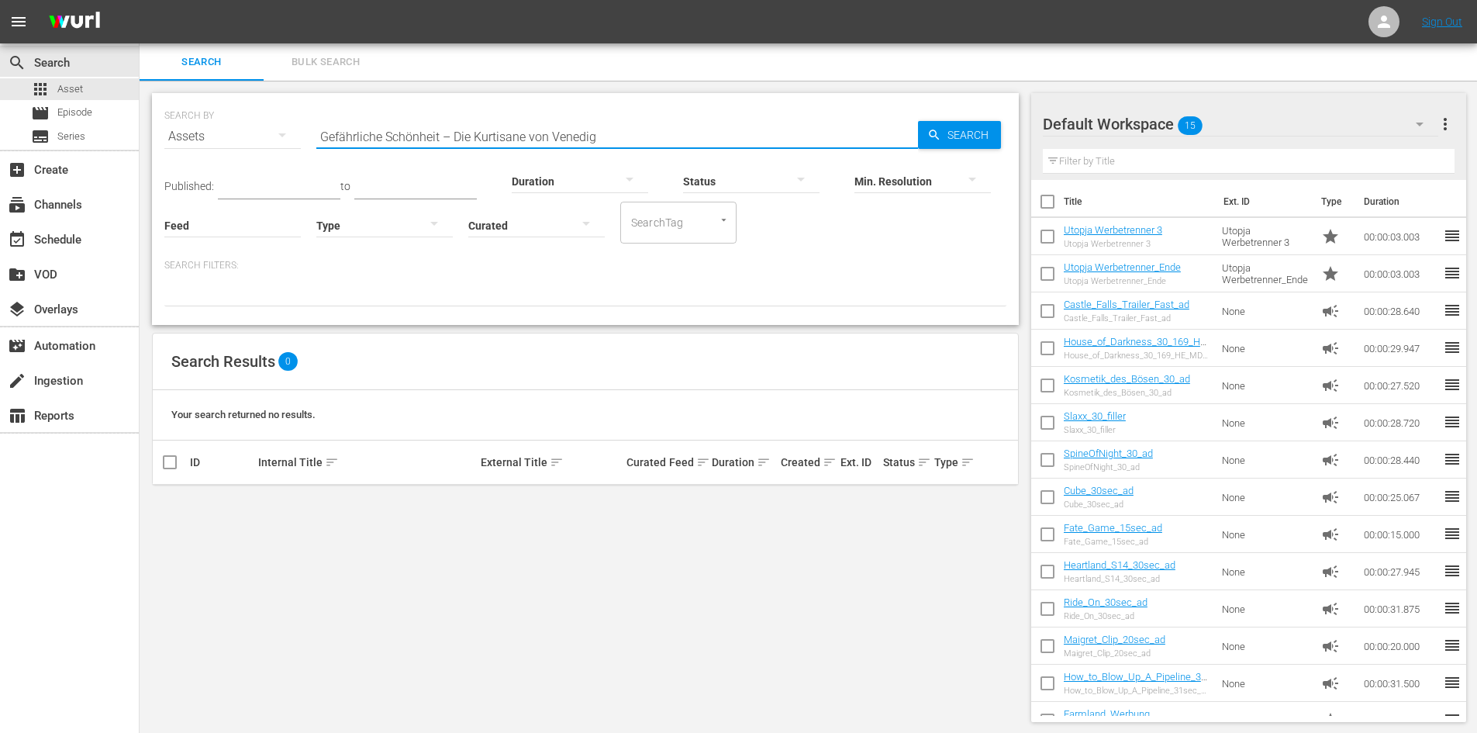
drag, startPoint x: 610, startPoint y: 133, endPoint x: 171, endPoint y: 140, distance: 438.2
click at [171, 140] on div "SEARCH BY Search By Assets Search ID, Title, Description, Keywords, or Category…" at bounding box center [585, 127] width 842 height 56
paste input "Im"
type input "Im"
click at [972, 136] on span "Search" at bounding box center [972, 135] width 60 height 28
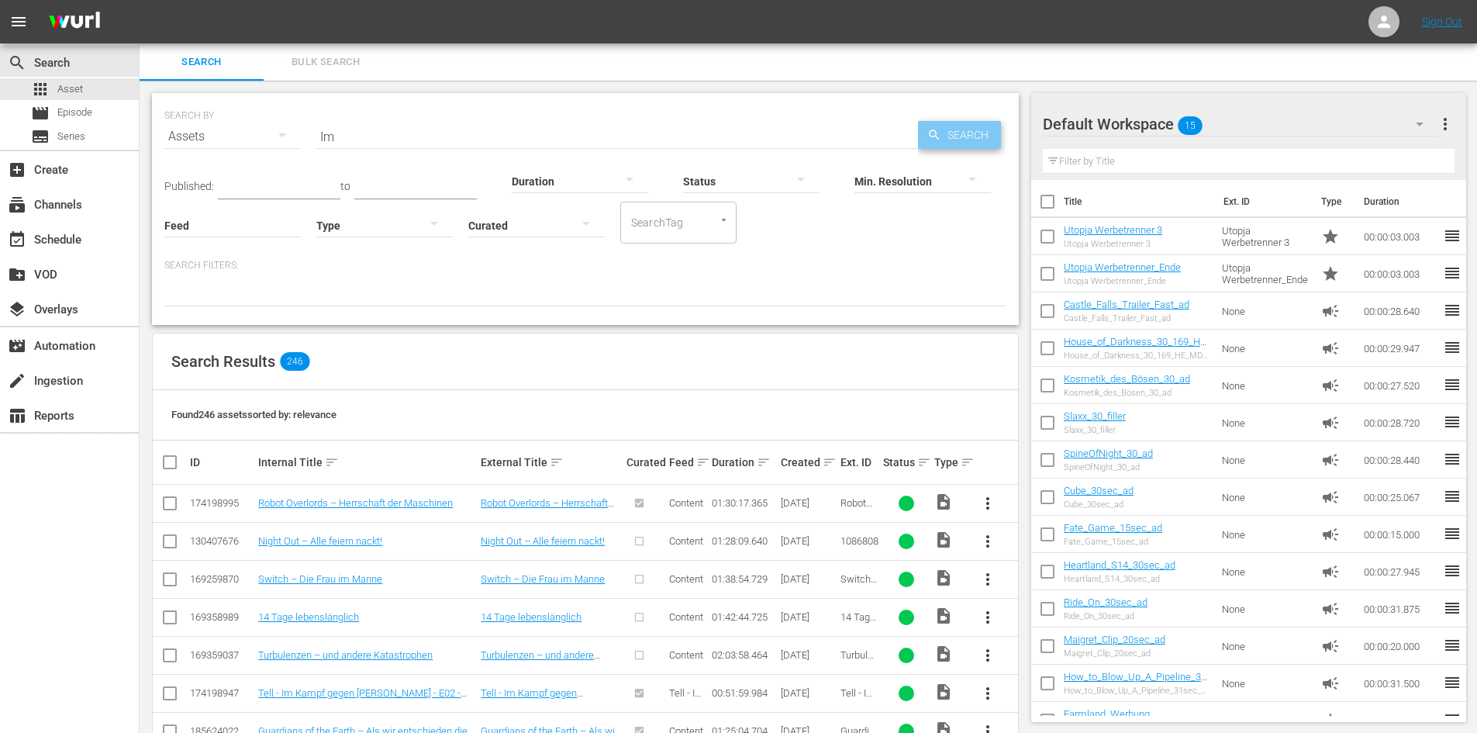
click at [952, 140] on span "Search" at bounding box center [972, 135] width 60 height 28
